Goal: Find specific page/section: Find specific page/section

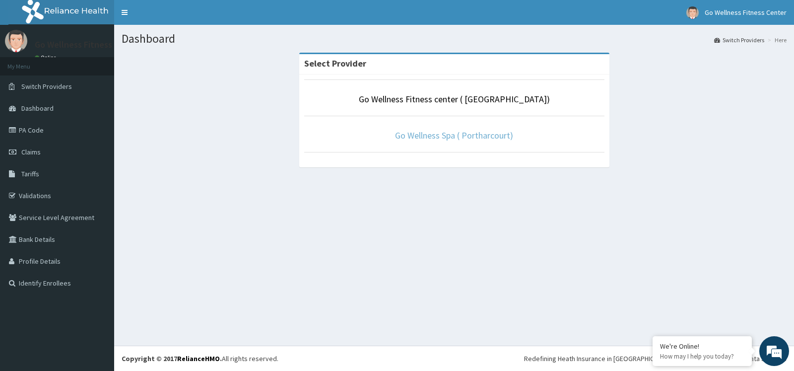
click at [470, 137] on link "Go Wellness Spa ( Portharcourt)" at bounding box center [454, 135] width 118 height 11
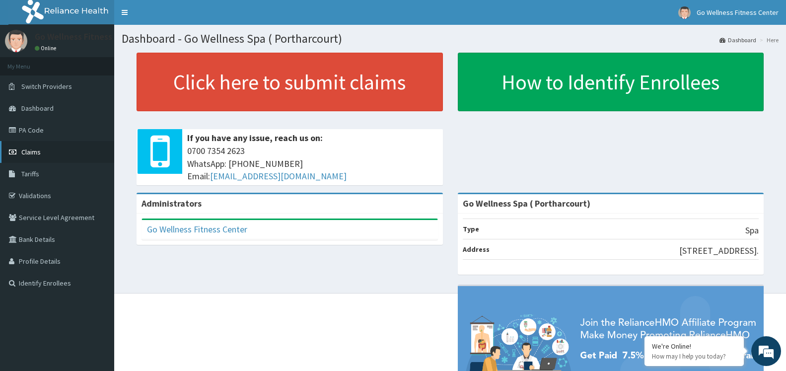
click at [46, 148] on link "Claims" at bounding box center [57, 152] width 114 height 22
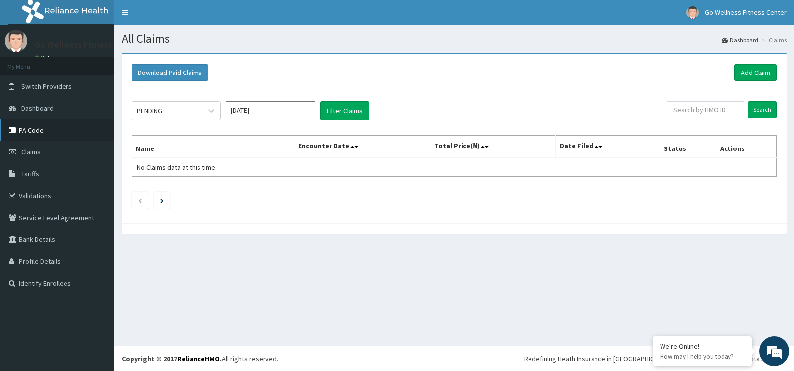
click at [83, 133] on link "PA Code" at bounding box center [57, 130] width 114 height 22
